Goal: Book appointment/travel/reservation

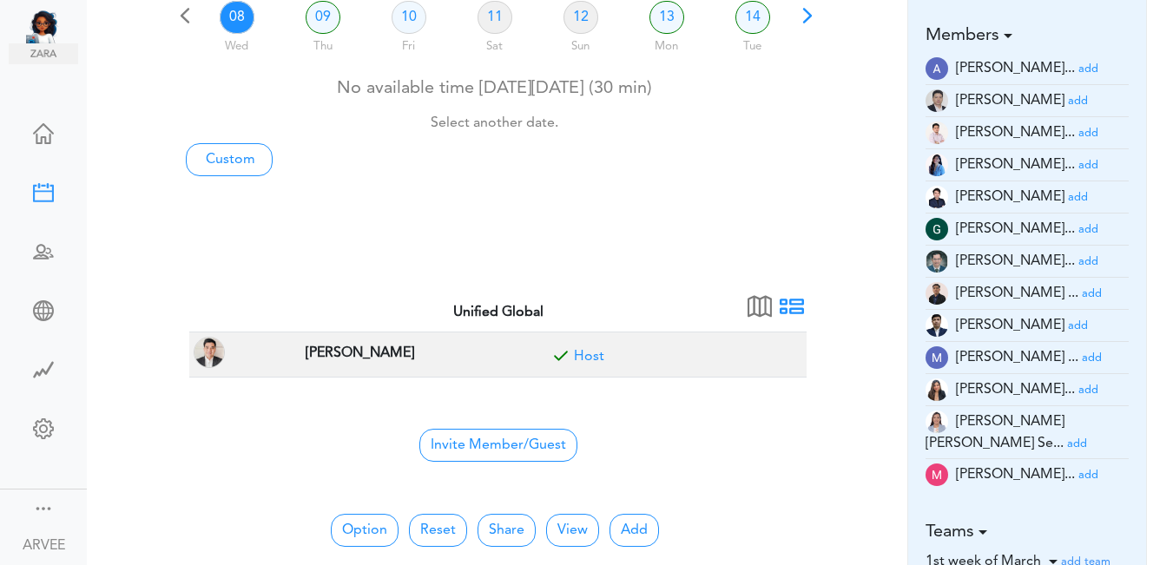
scroll to position [159, 0]
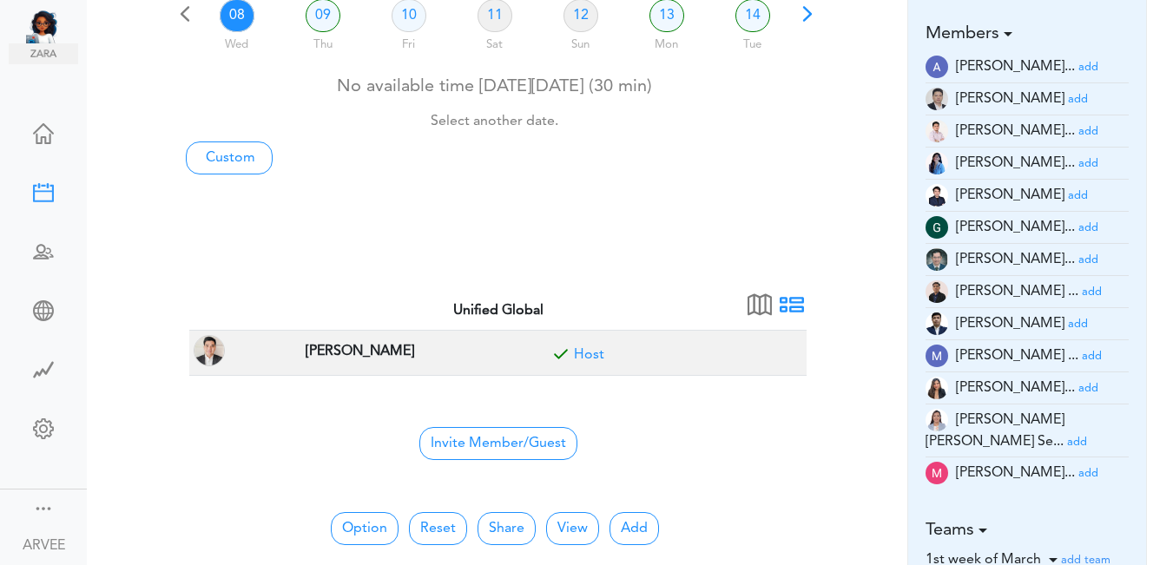
click at [1079, 468] on small "add" at bounding box center [1089, 473] width 20 height 11
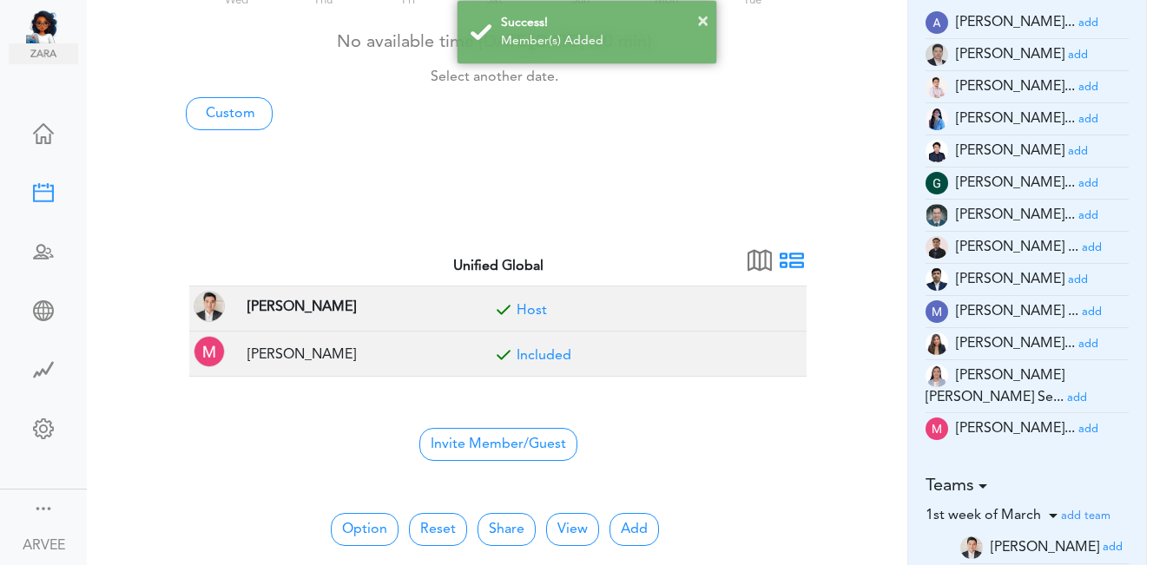
scroll to position [342, 0]
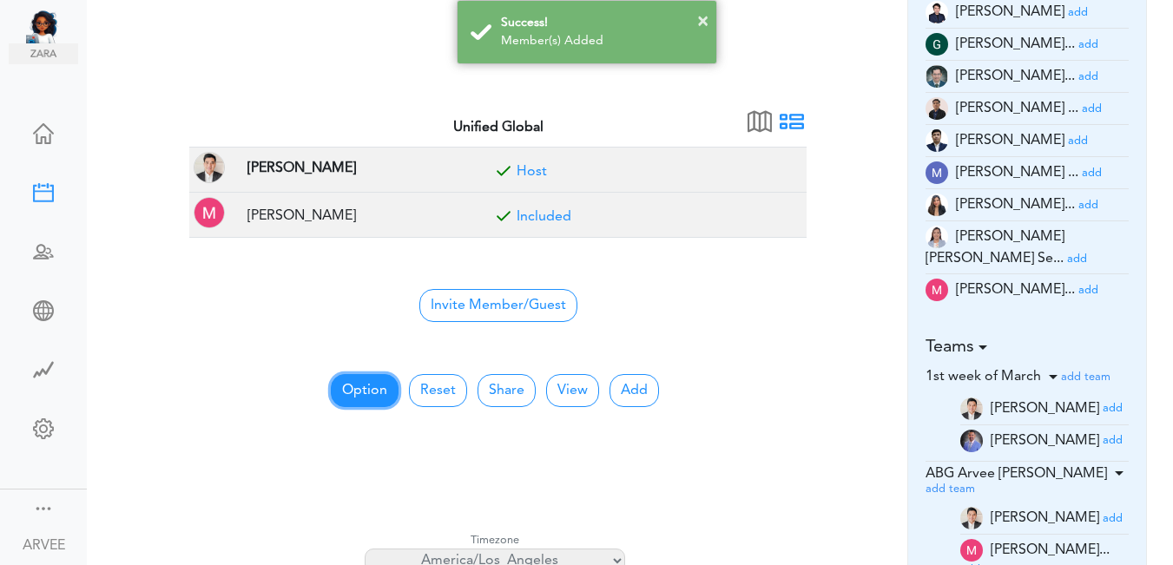
click at [344, 389] on button "Option" at bounding box center [365, 390] width 68 height 33
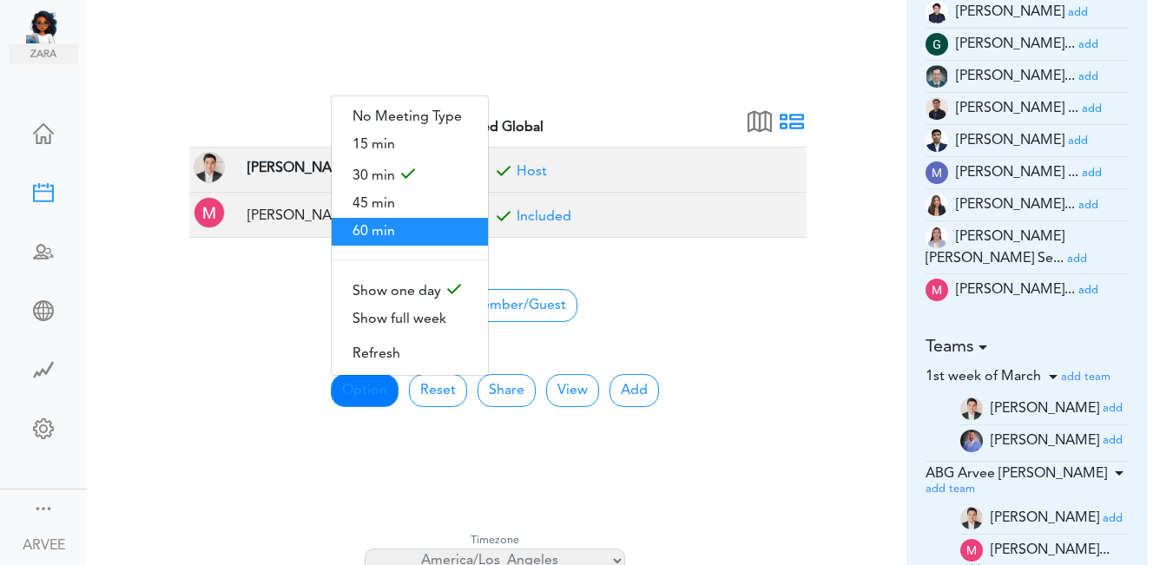
click at [395, 228] on span "60 min" at bounding box center [410, 232] width 156 height 28
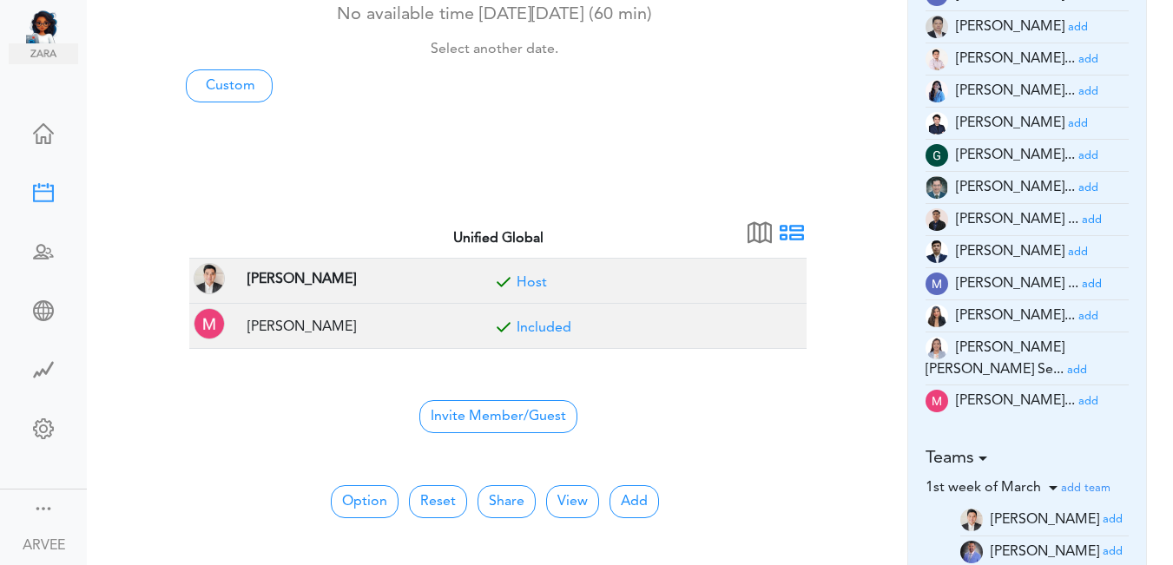
scroll to position [0, 0]
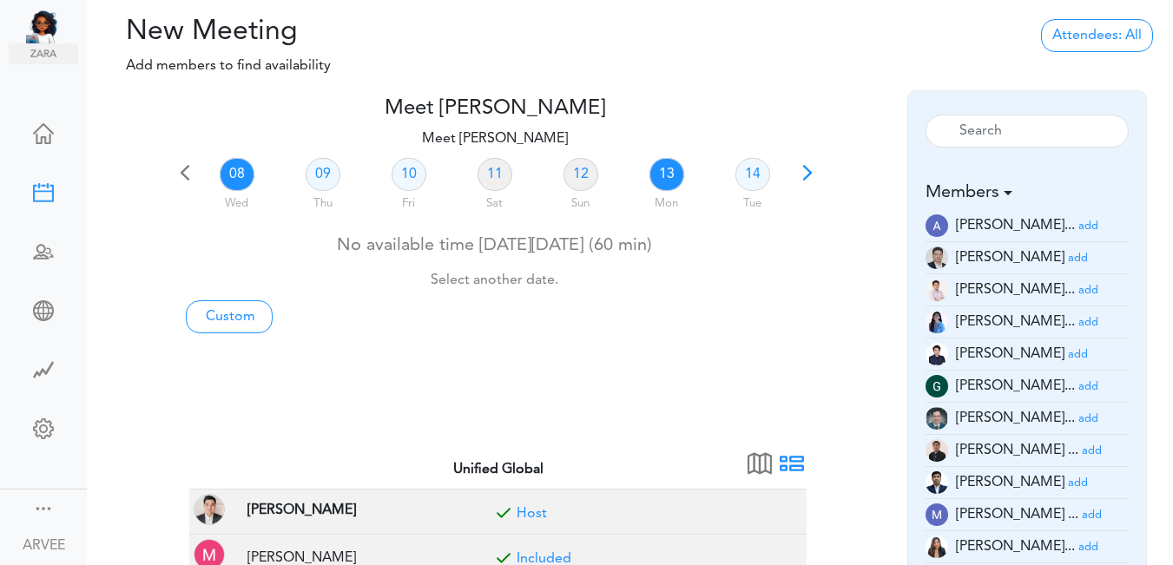
click at [664, 184] on link "13" at bounding box center [667, 174] width 35 height 33
click at [234, 312] on link "Custom" at bounding box center [229, 317] width 87 height 33
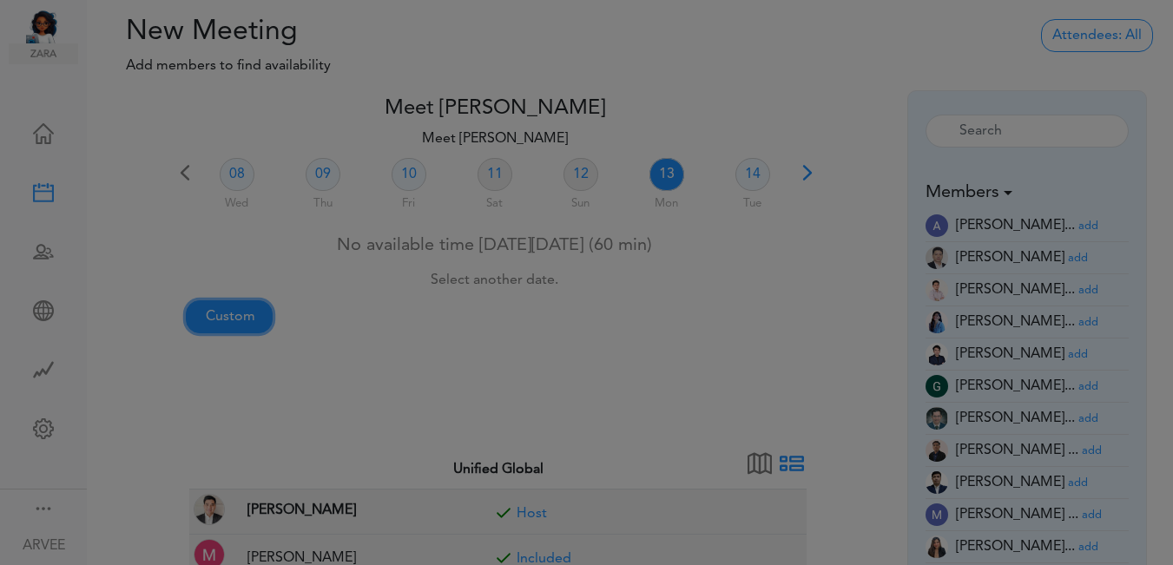
type input "Meet [PERSON_NAME]"
type input "https://us02web.zoom.us/j/9174257685?pwd=VUE3Y2Fpem5ORktDVUZkeE9Yc01vZz09"
click at [235, 312] on div at bounding box center [593, 282] width 1186 height 565
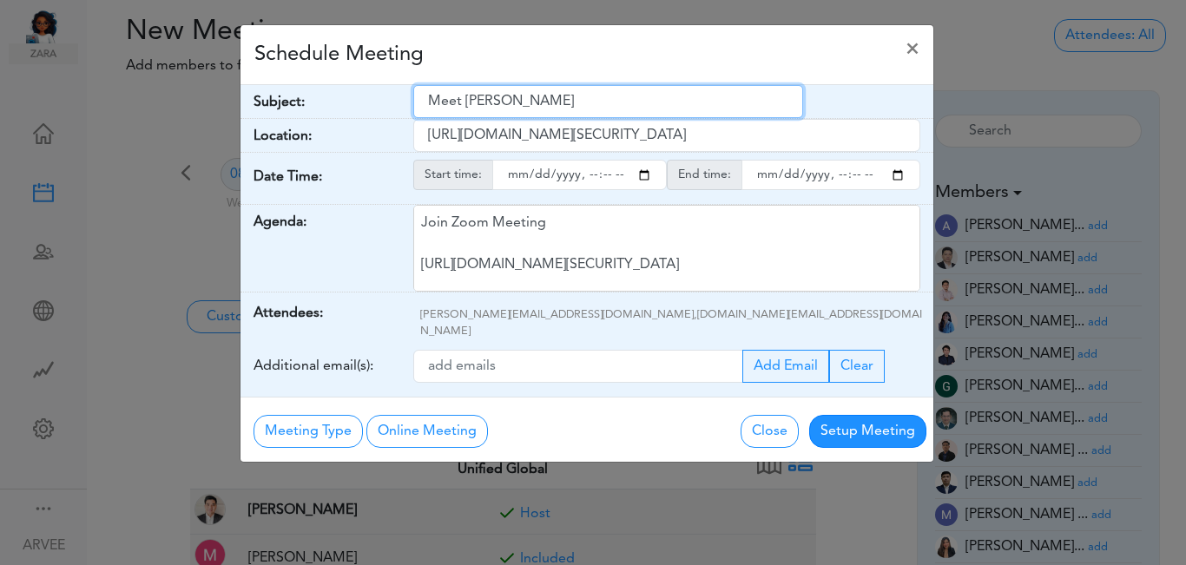
click at [428, 105] on input "Meet [PERSON_NAME]" at bounding box center [608, 101] width 390 height 33
click at [428, 104] on input "Meet [PERSON_NAME]" at bounding box center [608, 101] width 390 height 33
paste input "ESL updates and tax planning"
type input "ESL updates and tax planning"
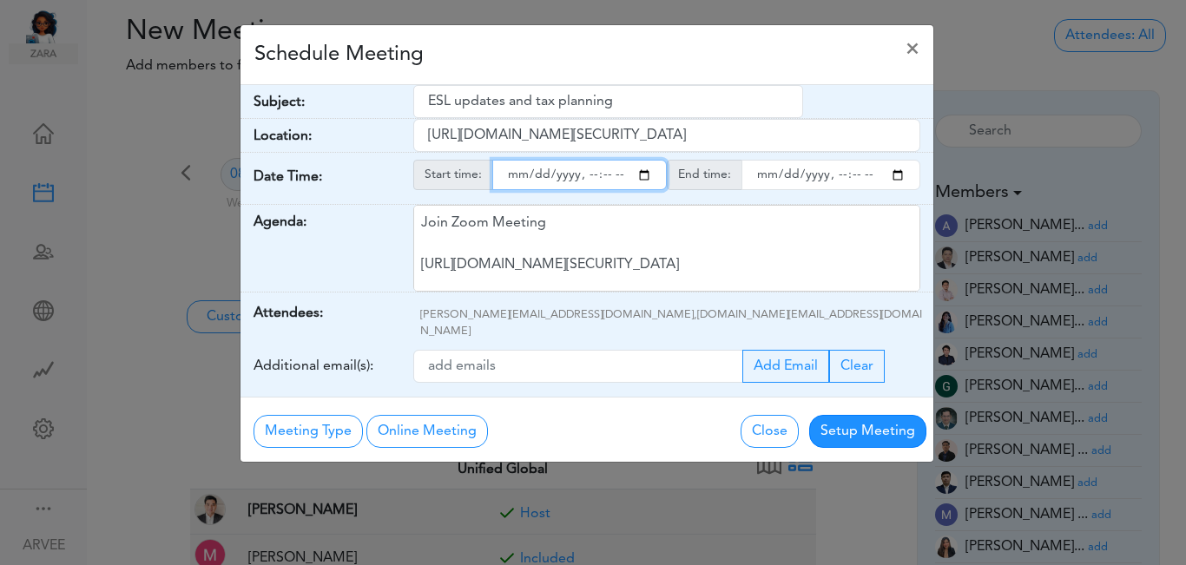
click at [645, 172] on input "starttime" at bounding box center [579, 175] width 175 height 30
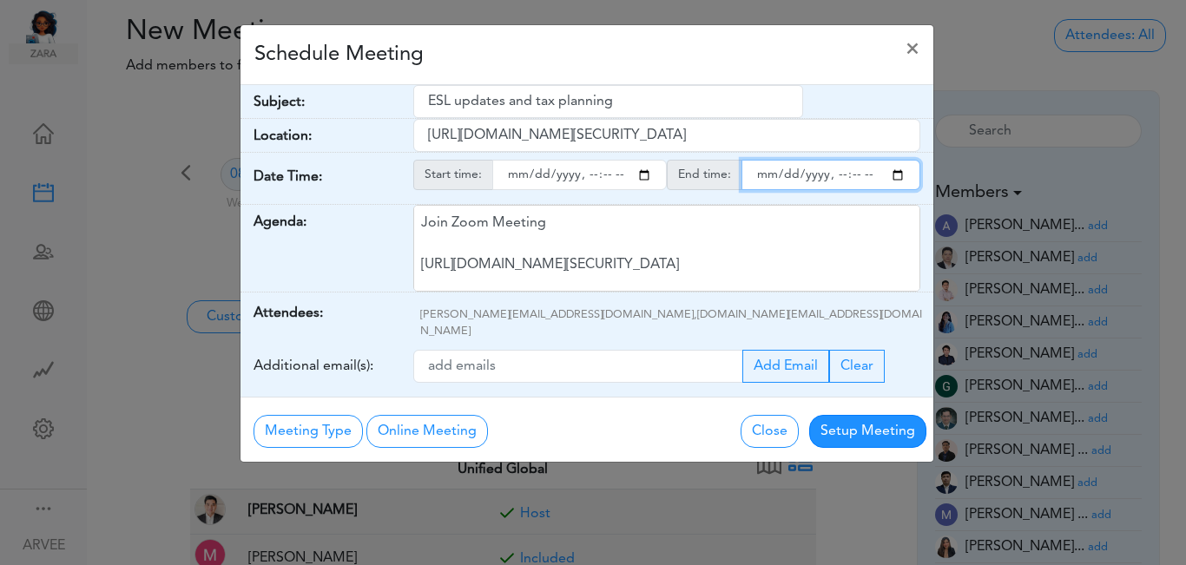
type input "2025-10-13T17:49"
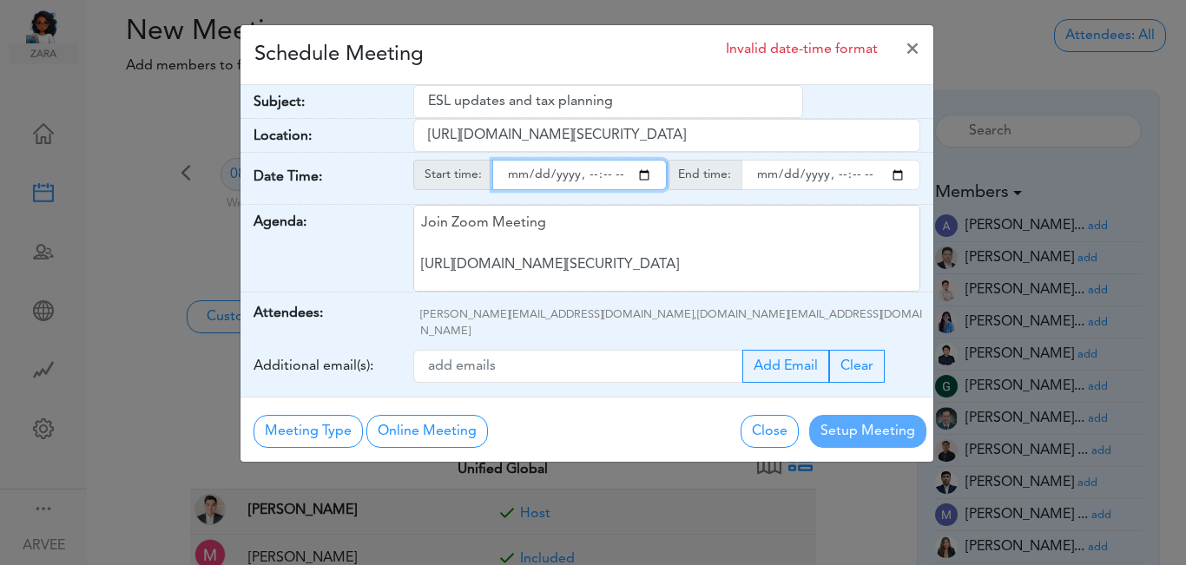
click at [896, 175] on input "endtime" at bounding box center [831, 175] width 179 height 30
type input "2025-10-13T18:49"
click at [609, 178] on input "starttime" at bounding box center [579, 175] width 175 height 30
type input "2025-10-13T17:00"
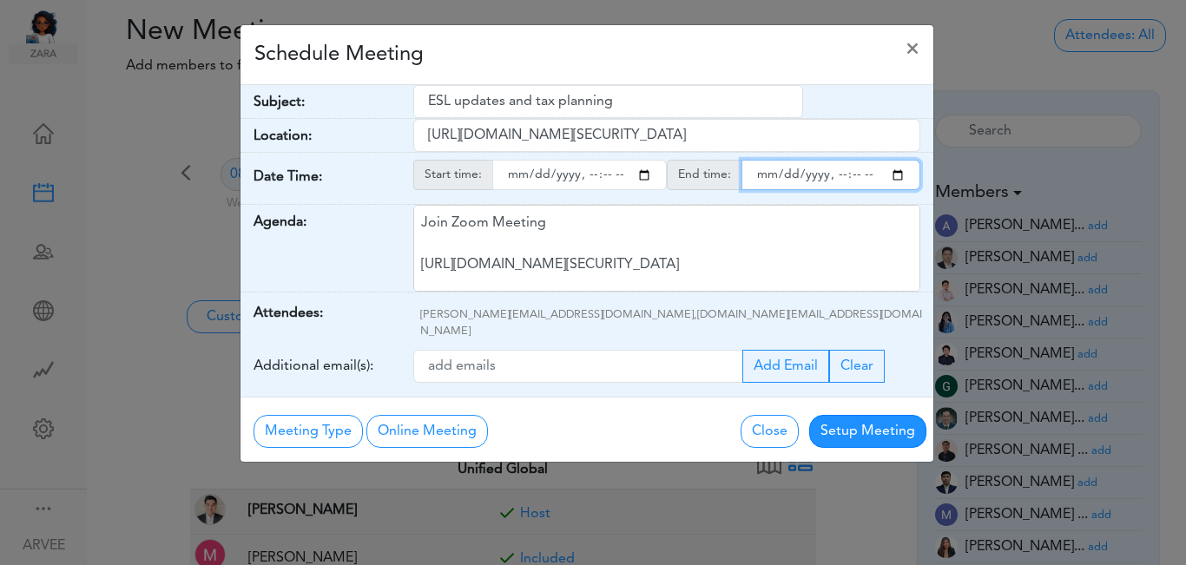
click at [856, 178] on input "endtime" at bounding box center [831, 175] width 179 height 30
type input "2025-10-13T18:00"
click at [638, 65] on div "Schedule Meeting ×" at bounding box center [587, 55] width 693 height 60
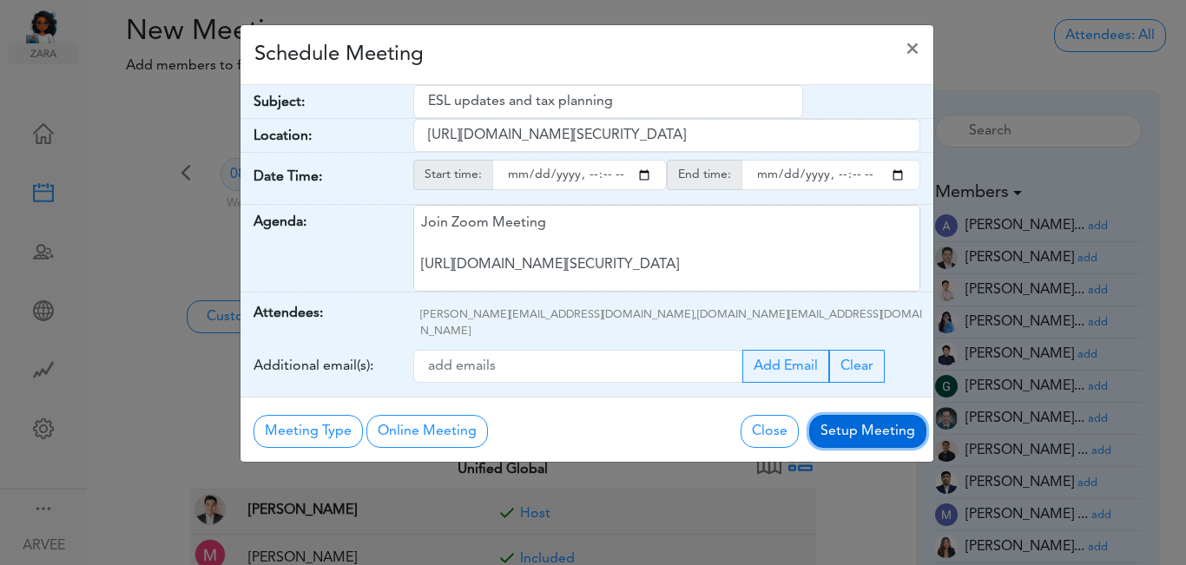
click at [859, 415] on button "Setup Meeting" at bounding box center [868, 431] width 117 height 33
